Goal: Information Seeking & Learning: Learn about a topic

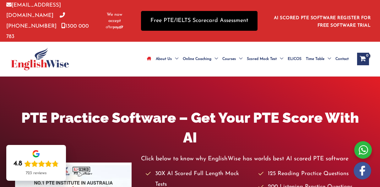
click at [222, 18] on link "Free PTE/IELTS Scorecard Assessment" at bounding box center [199, 21] width 116 height 20
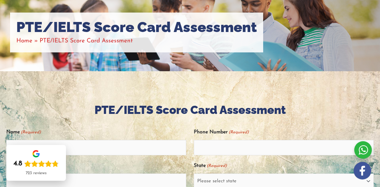
scroll to position [67, 0]
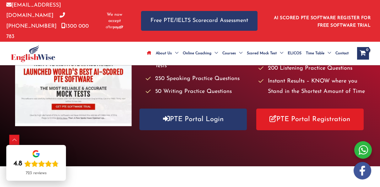
scroll to position [112, 0]
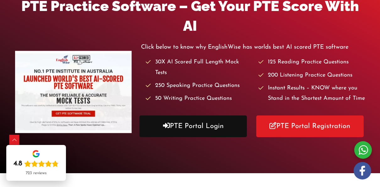
click at [225, 115] on link "PTE Portal Login" at bounding box center [192, 126] width 107 height 22
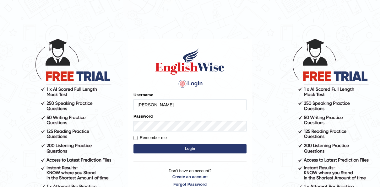
type input "[PERSON_NAME]"
click at [136, 138] on input "Remember me" at bounding box center [135, 138] width 4 height 4
checkbox input "true"
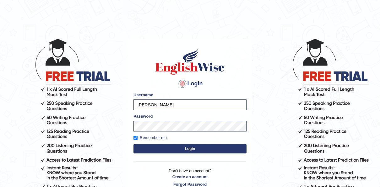
click at [184, 151] on button "Login" at bounding box center [189, 148] width 113 height 9
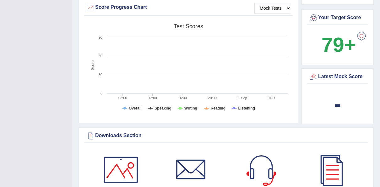
scroll to position [228, 0]
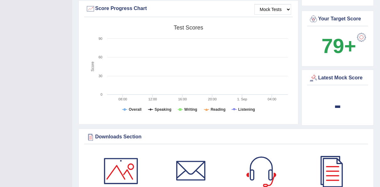
click at [343, 42] on b "79+" at bounding box center [338, 46] width 35 height 23
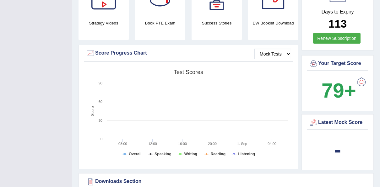
scroll to position [0, 0]
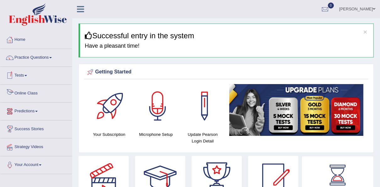
click at [20, 90] on link "Online Class" at bounding box center [36, 93] width 72 height 16
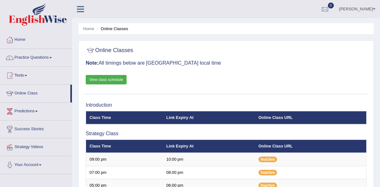
click at [103, 79] on link "View class schedule" at bounding box center [106, 79] width 41 height 9
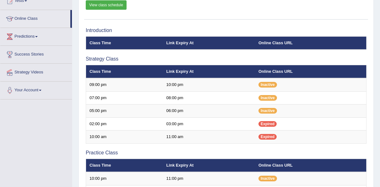
scroll to position [76, 0]
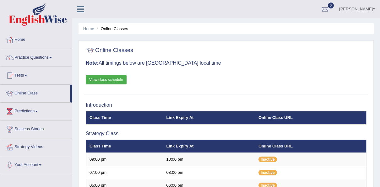
click at [115, 82] on link "View class schedule" at bounding box center [106, 79] width 41 height 9
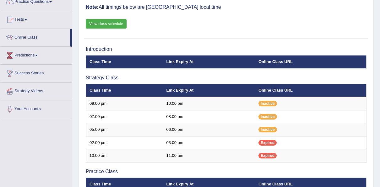
scroll to position [55, 0]
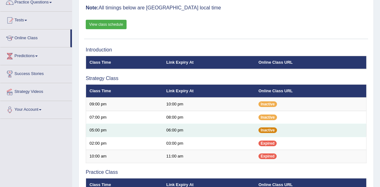
click at [270, 130] on span "Inactive" at bounding box center [267, 130] width 19 height 6
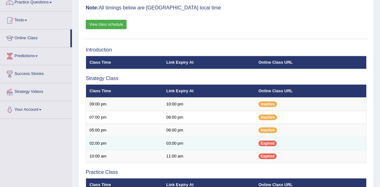
click at [267, 141] on span "Expired" at bounding box center [267, 144] width 18 height 6
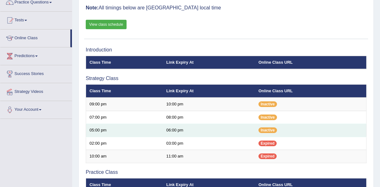
click at [100, 131] on td "05:00 pm" at bounding box center [124, 130] width 77 height 13
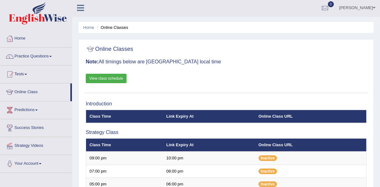
scroll to position [0, 0]
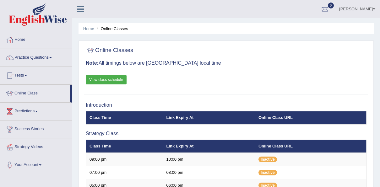
click at [364, 11] on link "[PERSON_NAME]" at bounding box center [356, 8] width 45 height 16
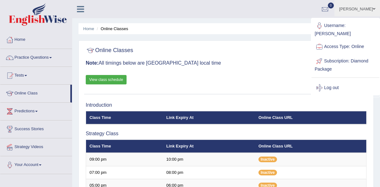
click at [287, 53] on div at bounding box center [226, 50] width 280 height 13
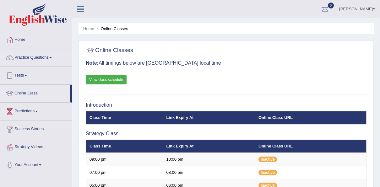
click at [28, 60] on link "Practice Questions" at bounding box center [36, 57] width 72 height 16
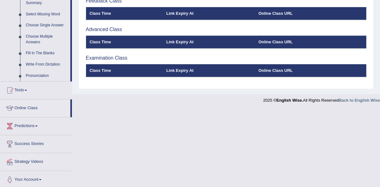
click at [13, 90] on div at bounding box center [9, 90] width 9 height 9
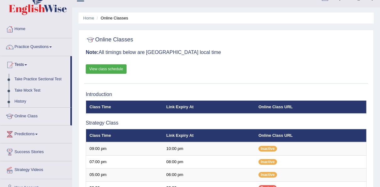
scroll to position [31, 0]
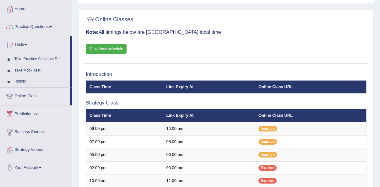
click at [10, 98] on div at bounding box center [9, 96] width 9 height 9
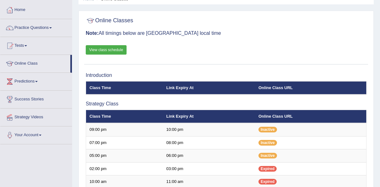
scroll to position [31, 0]
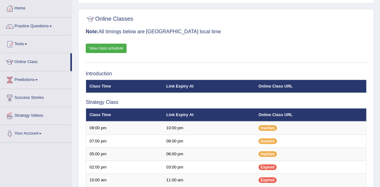
click at [18, 132] on link "Your Account" at bounding box center [36, 133] width 72 height 16
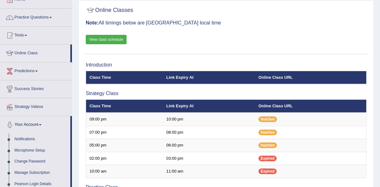
scroll to position [35, 0]
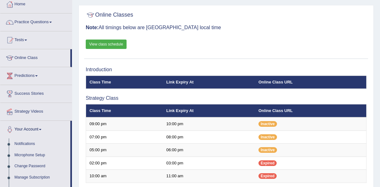
click at [18, 111] on link "Strategy Videos" at bounding box center [36, 111] width 72 height 16
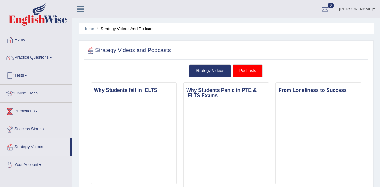
click at [21, 94] on link "Online Class" at bounding box center [36, 93] width 72 height 16
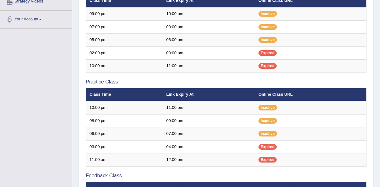
scroll to position [146, 0]
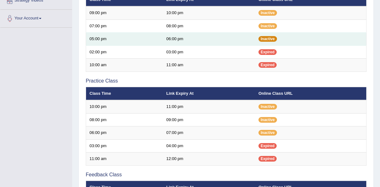
click at [269, 38] on span "Inactive" at bounding box center [267, 39] width 19 height 6
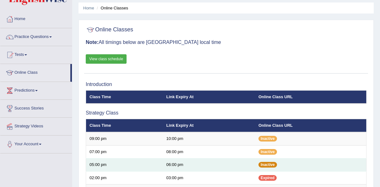
scroll to position [0, 0]
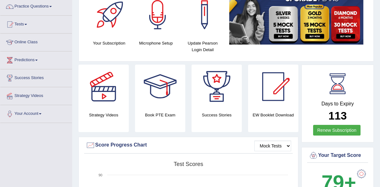
scroll to position [51, 0]
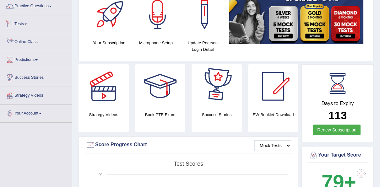
click at [24, 45] on link "Online Class" at bounding box center [36, 41] width 72 height 16
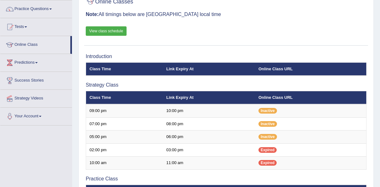
scroll to position [48, 0]
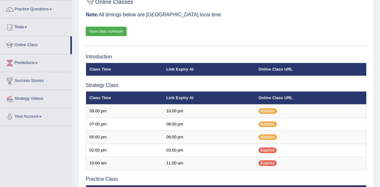
click at [220, 82] on h3 "Strategy Class" at bounding box center [226, 85] width 280 height 6
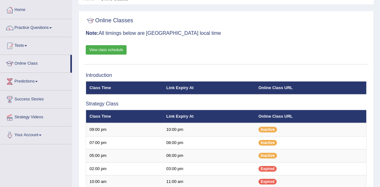
scroll to position [0, 0]
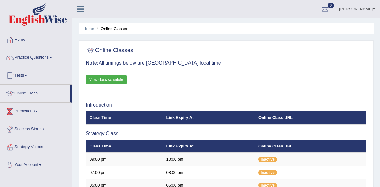
click at [107, 77] on link "View class schedule" at bounding box center [106, 79] width 41 height 9
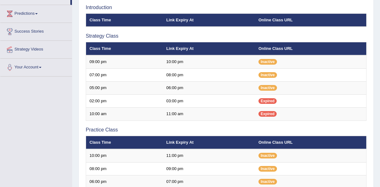
scroll to position [69, 0]
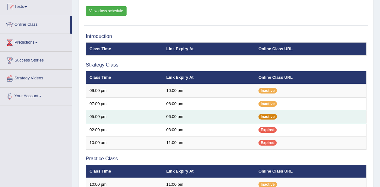
click at [273, 119] on span "Inactive" at bounding box center [267, 117] width 19 height 6
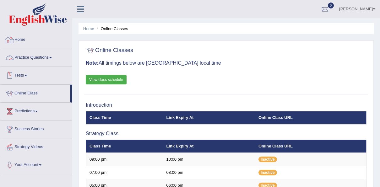
click at [19, 43] on link "Home" at bounding box center [36, 39] width 72 height 16
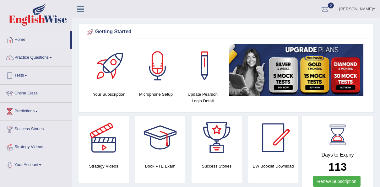
click at [13, 77] on div at bounding box center [9, 75] width 9 height 9
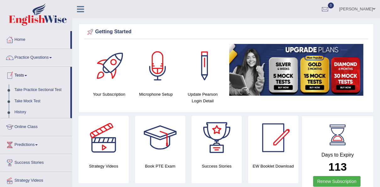
click at [19, 125] on link "Online Class" at bounding box center [36, 126] width 72 height 16
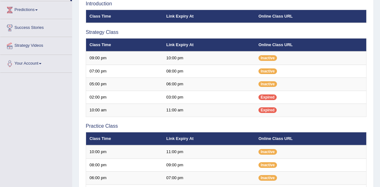
scroll to position [107, 0]
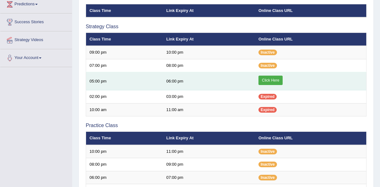
click at [266, 76] on link "Click Here" at bounding box center [270, 80] width 24 height 9
